Goal: Check status: Check status

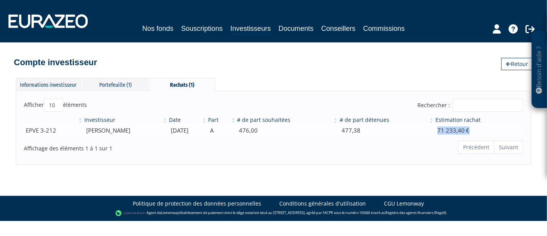
drag, startPoint x: 443, startPoint y: 132, endPoint x: 460, endPoint y: 129, distance: 17.7
click at [482, 129] on td "71 233,40 €" at bounding box center [479, 130] width 89 height 13
click at [122, 87] on div "Portefeuille (1)" at bounding box center [115, 84] width 65 height 13
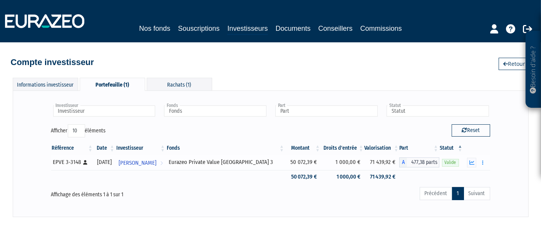
drag, startPoint x: 386, startPoint y: 164, endPoint x: 277, endPoint y: 163, distance: 108.5
click at [277, 163] on tr "EPVE 3-3148 [Français] Personne physique [DATE] [PERSON_NAME] Voir l'investisse…" at bounding box center [270, 162] width 439 height 15
click at [349, 190] on div "Précédent 1 Suivant" at bounding box center [364, 194] width 251 height 17
click at [180, 90] on div "Informations investisseur Portefeuille (1) Rachats (1)" at bounding box center [112, 84] width 199 height 13
click at [180, 85] on div "Rachats (1)" at bounding box center [179, 84] width 65 height 13
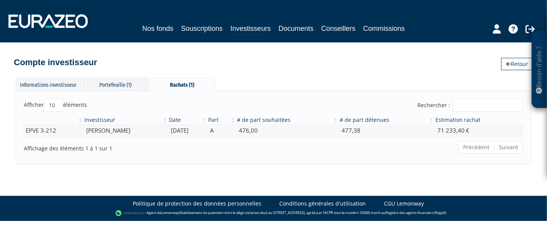
click at [484, 37] on nav "Nos fonds Souscriptions Investisseurs Documents Conseillers Commissions" at bounding box center [273, 21] width 547 height 42
